Goal: Task Accomplishment & Management: Use online tool/utility

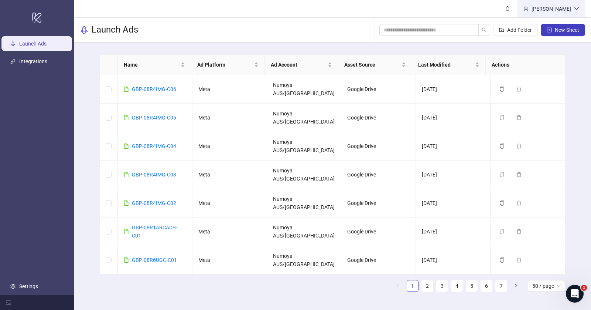
click at [571, 6] on div "[PERSON_NAME]" at bounding box center [551, 9] width 45 height 8
click at [263, 24] on div "Launch Ads Add Folder New Sheet" at bounding box center [332, 30] width 517 height 25
click at [569, 8] on div "[PERSON_NAME]" at bounding box center [551, 9] width 45 height 8
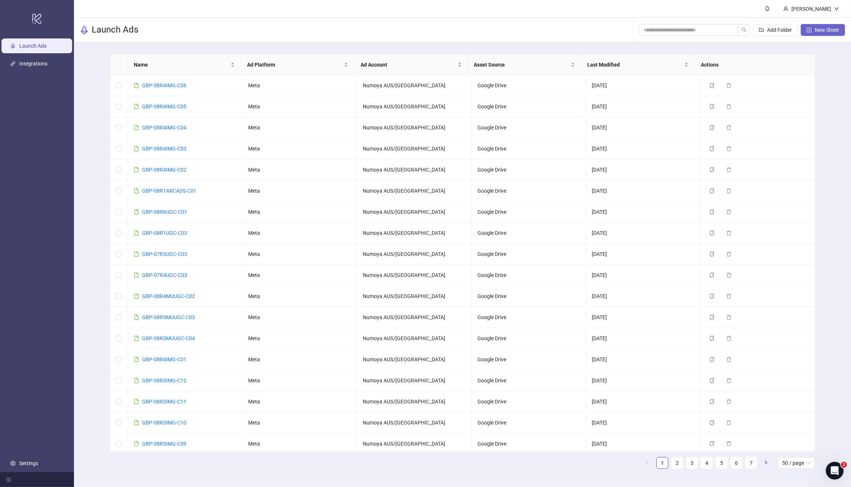
click at [832, 30] on span "New Sheet" at bounding box center [826, 30] width 24 height 6
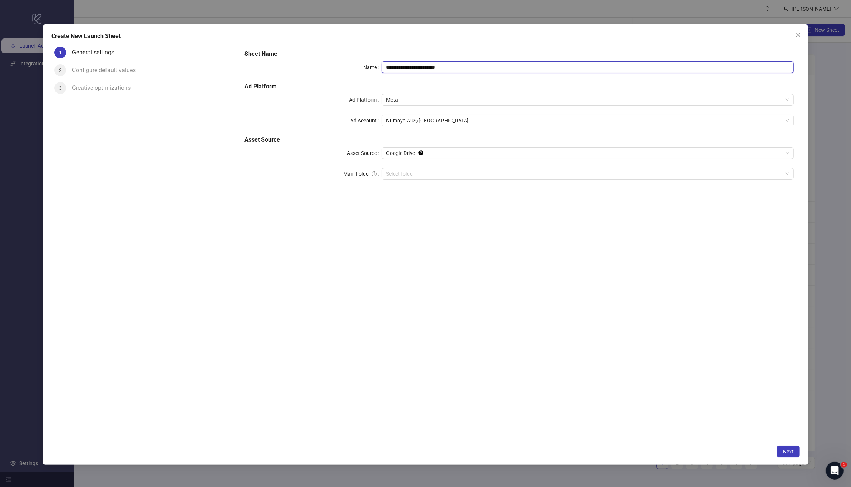
drag, startPoint x: 502, startPoint y: 70, endPoint x: 354, endPoint y: 79, distance: 148.2
click at [278, 53] on div "**********" at bounding box center [518, 119] width 555 height 145
paste input "text"
type input "**********"
click at [436, 168] on div "Select folder" at bounding box center [587, 174] width 412 height 12
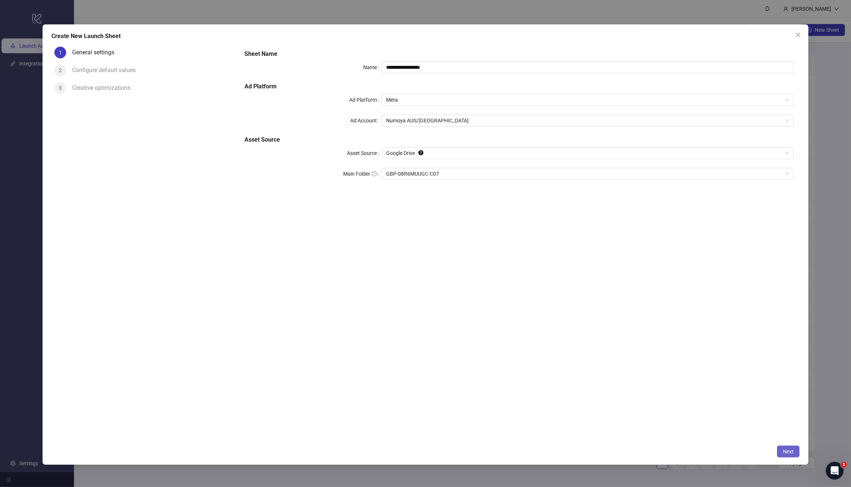
click at [795, 451] on button "Next" at bounding box center [788, 451] width 23 height 12
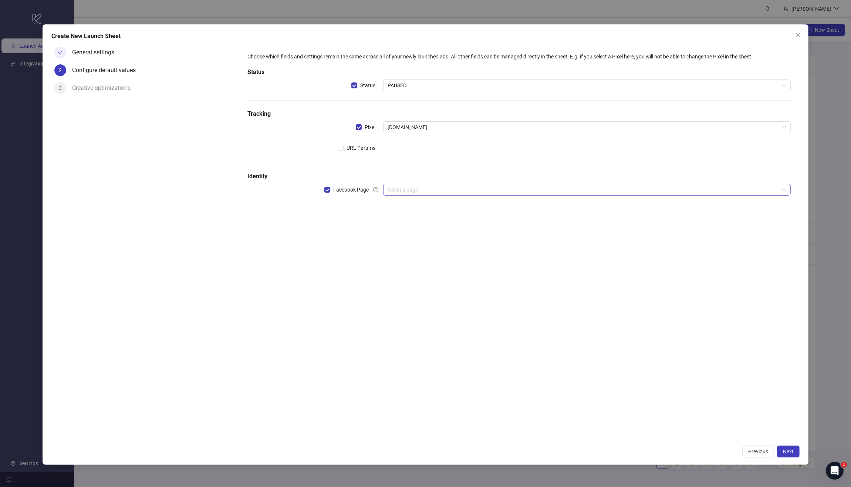
click at [418, 190] on input "search" at bounding box center [583, 189] width 392 height 11
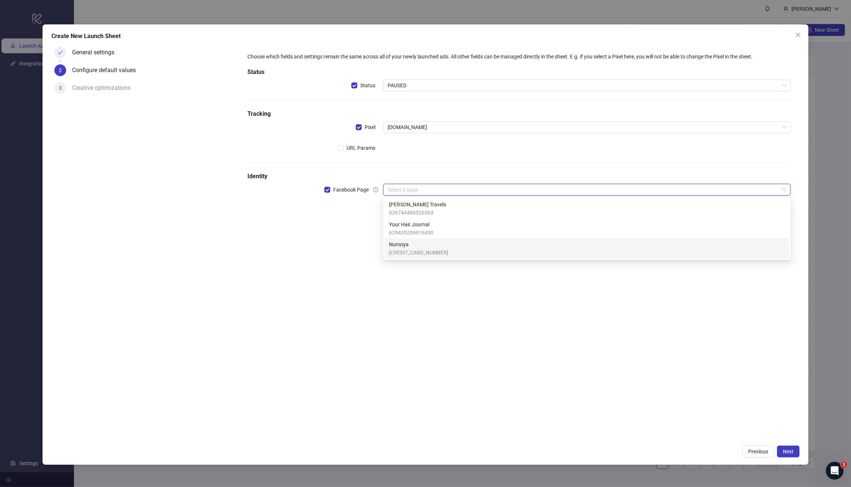
click at [418, 245] on span "Numoya" at bounding box center [418, 244] width 59 height 8
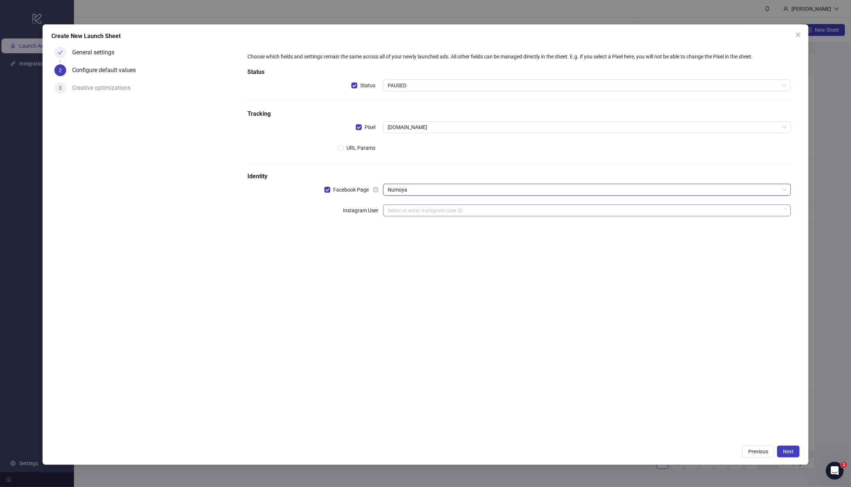
click at [408, 210] on input "search" at bounding box center [583, 210] width 392 height 11
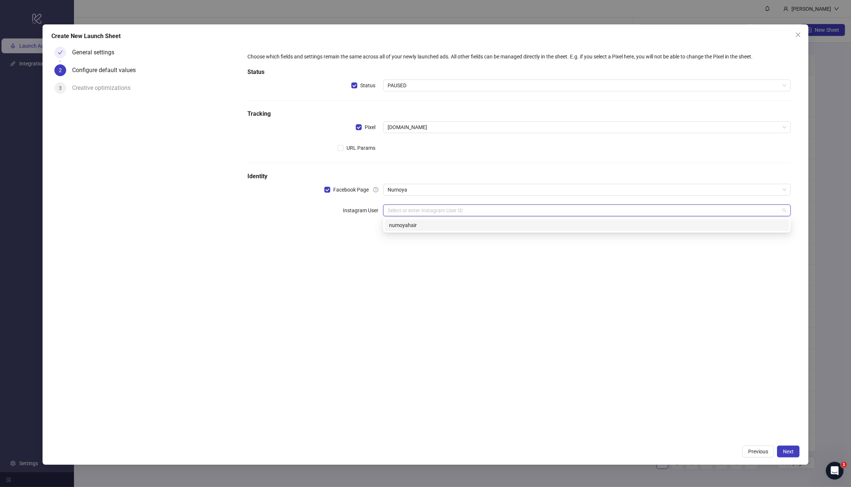
click at [432, 227] on div "numoyahair" at bounding box center [587, 225] width 396 height 8
click at [422, 287] on div "Choose which fields and settings remain the same across all of your newly launc…" at bounding box center [518, 242] width 561 height 397
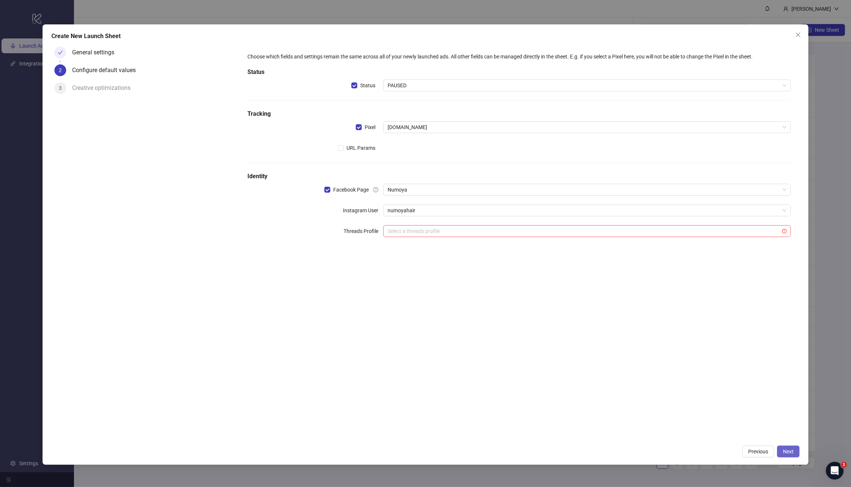
click at [788, 453] on span "Next" at bounding box center [788, 451] width 11 height 6
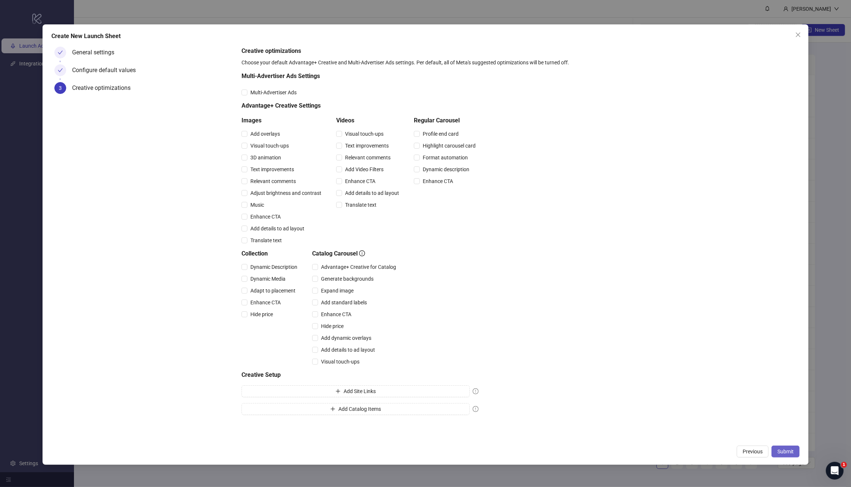
click at [792, 449] on span "Submit" at bounding box center [785, 451] width 16 height 6
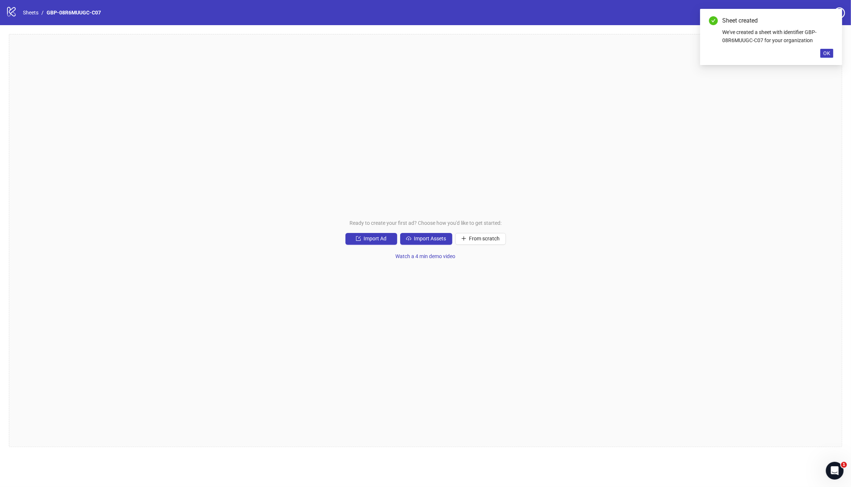
click at [414, 231] on div "Ready to create your first ad? Choose how you'd like to get started: Import Ad …" at bounding box center [425, 240] width 833 height 413
click at [427, 238] on span "Import Assets" at bounding box center [430, 238] width 32 height 6
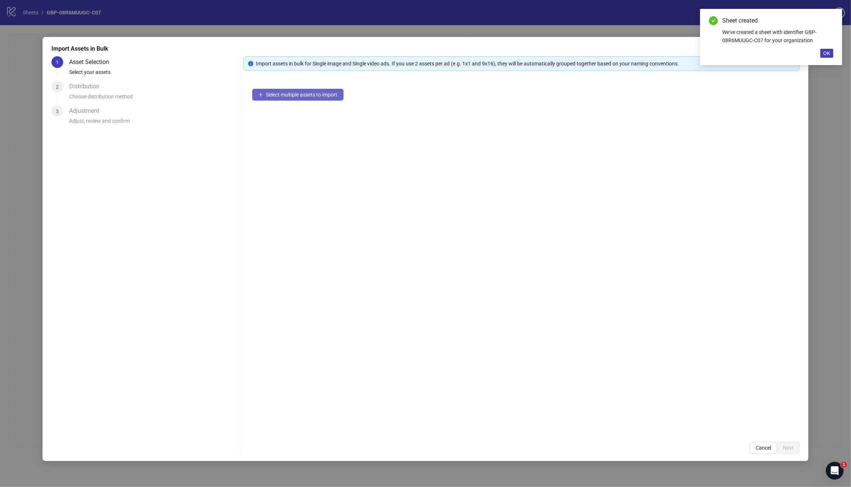
click at [274, 98] on button "Select multiple assets to import" at bounding box center [297, 95] width 91 height 12
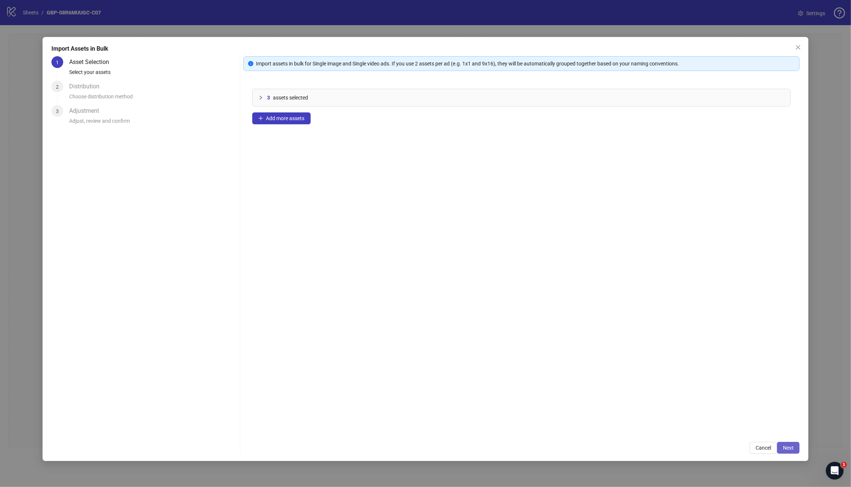
click at [780, 447] on button "Next" at bounding box center [788, 448] width 23 height 12
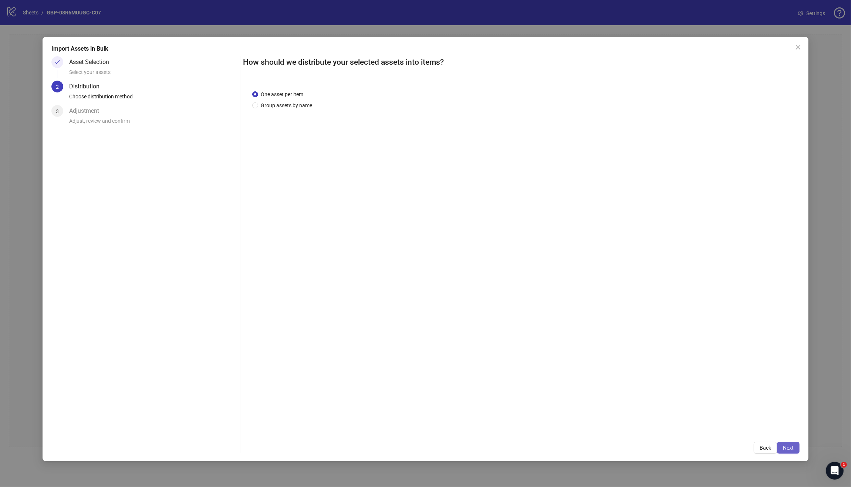
click at [787, 446] on span "Next" at bounding box center [788, 448] width 11 height 6
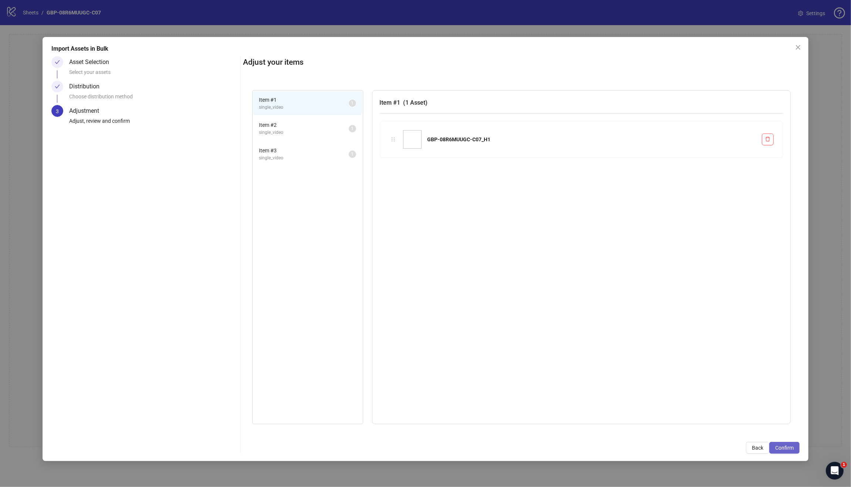
click at [779, 444] on button "Confirm" at bounding box center [784, 448] width 30 height 12
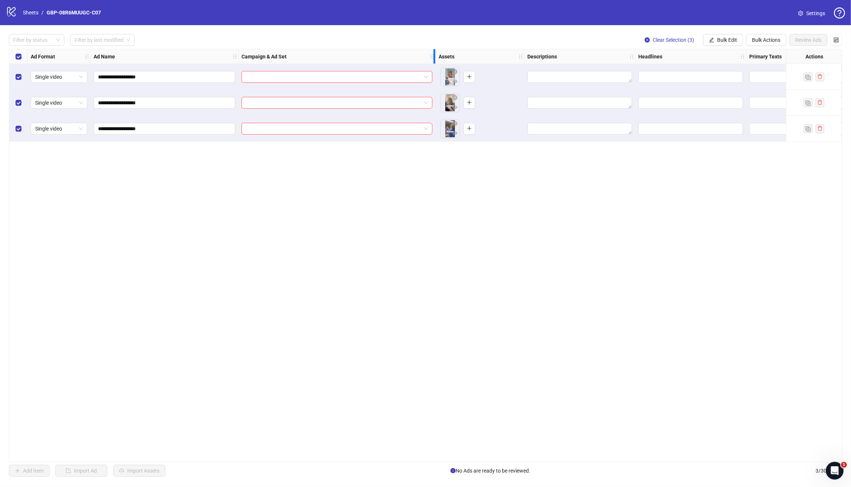
drag, startPoint x: 345, startPoint y: 60, endPoint x: 431, endPoint y: 60, distance: 86.1
click at [431, 60] on div "Campaign & Ad Set" at bounding box center [336, 56] width 197 height 15
click at [387, 237] on div "**********" at bounding box center [425, 255] width 833 height 413
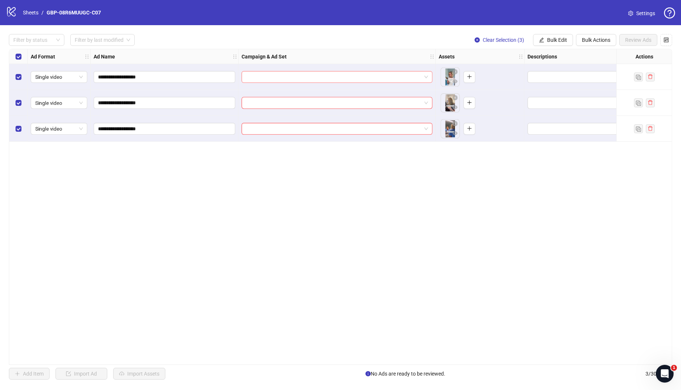
click at [354, 75] on input "search" at bounding box center [333, 76] width 175 height 11
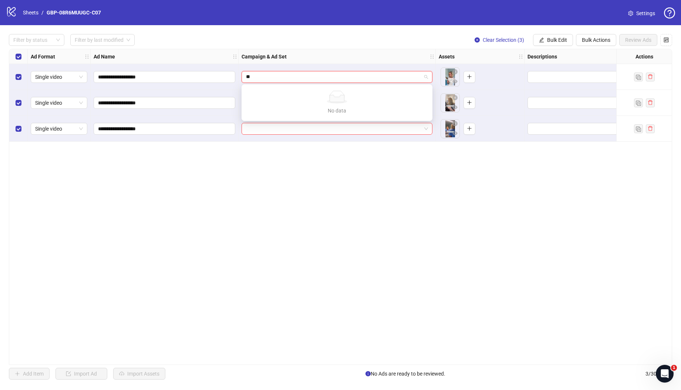
type input "*"
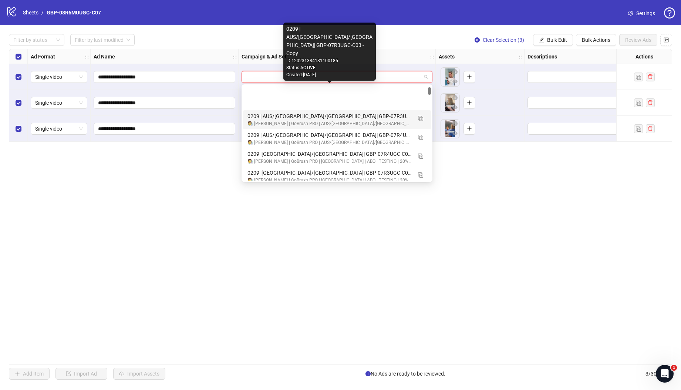
scroll to position [285, 0]
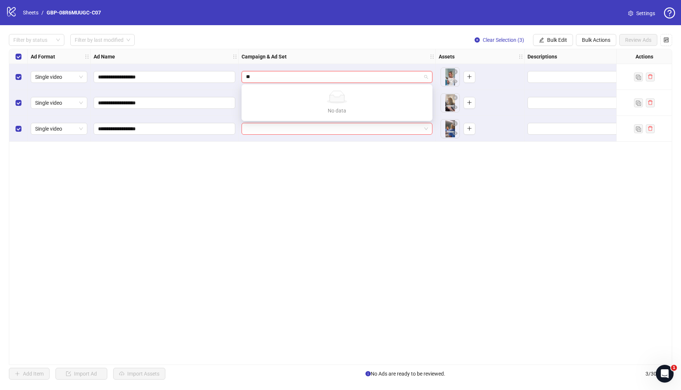
type input "*"
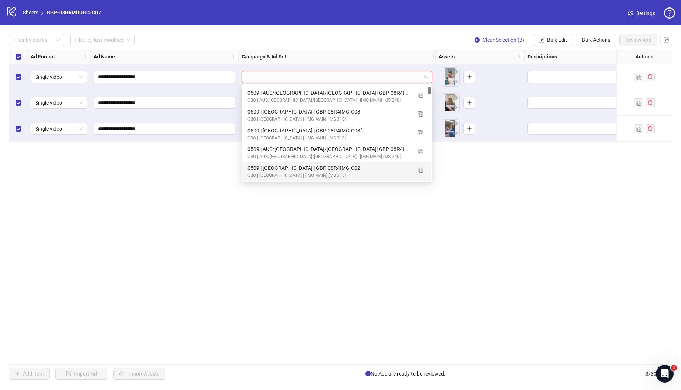
scroll to position [0, 0]
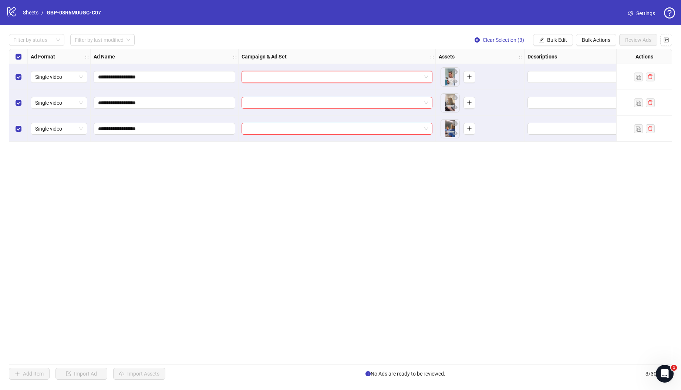
click at [255, 185] on div "**********" at bounding box center [340, 207] width 663 height 316
click at [282, 78] on input "search" at bounding box center [333, 76] width 175 height 11
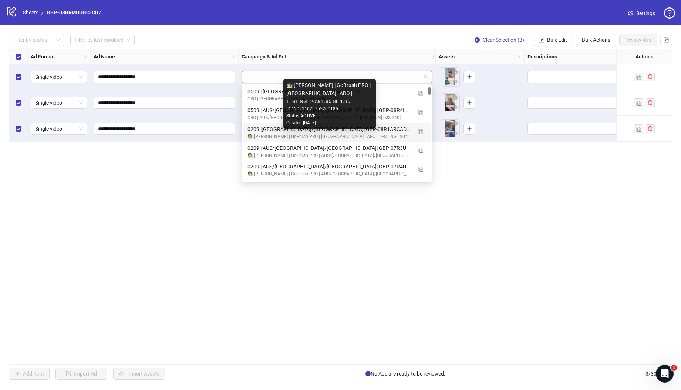
scroll to position [251, 0]
